Goal: Task Accomplishment & Management: Complete application form

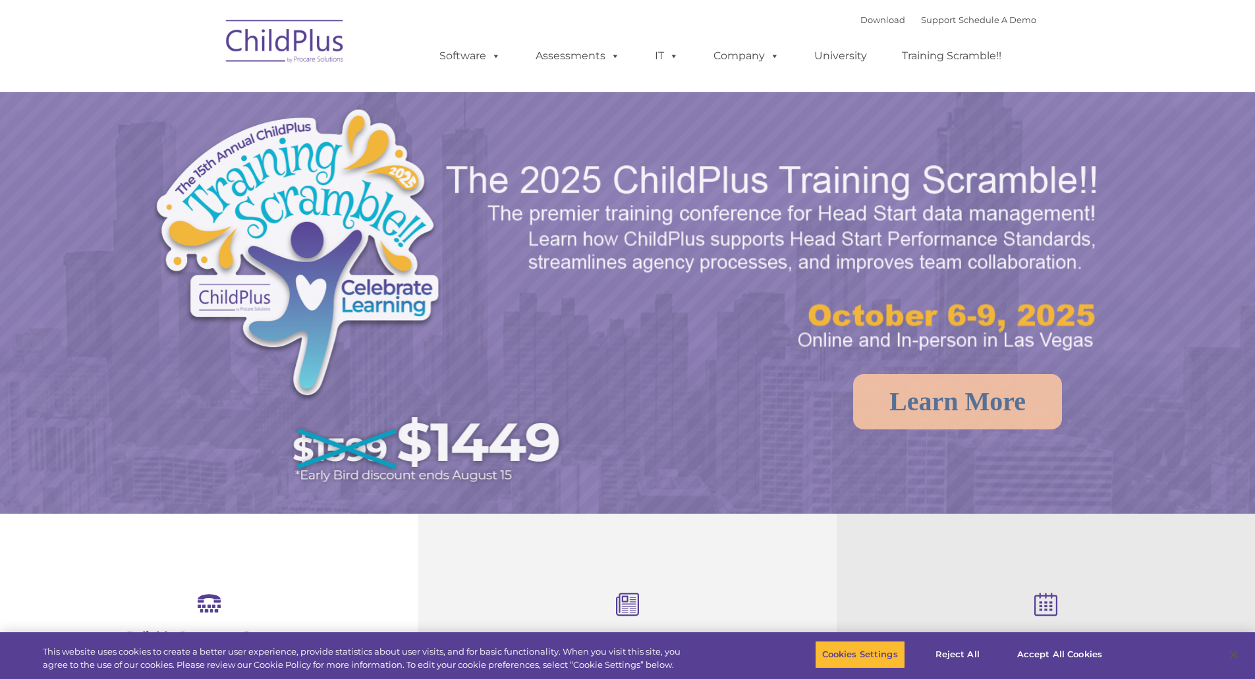
select select "MEDIUM"
